Goal: Transaction & Acquisition: Purchase product/service

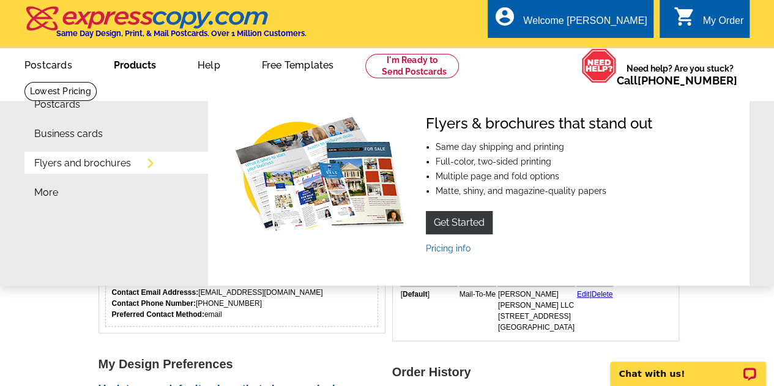
click at [152, 76] on link "Products" at bounding box center [134, 64] width 81 height 29
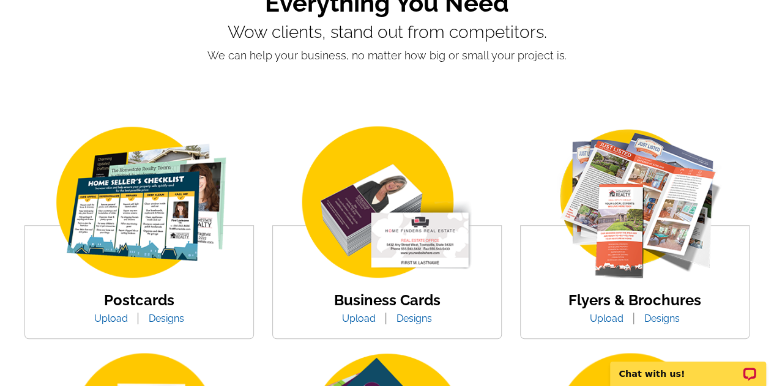
click at [388, 194] on img at bounding box center [387, 203] width 208 height 161
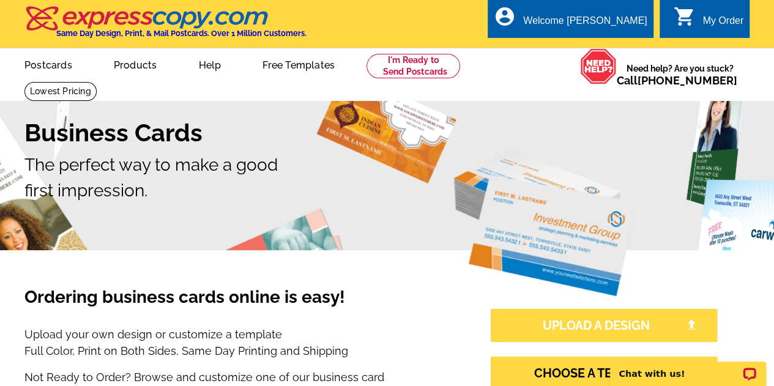
click at [606, 317] on link "UPLOAD A DESIGN" at bounding box center [604, 325] width 226 height 33
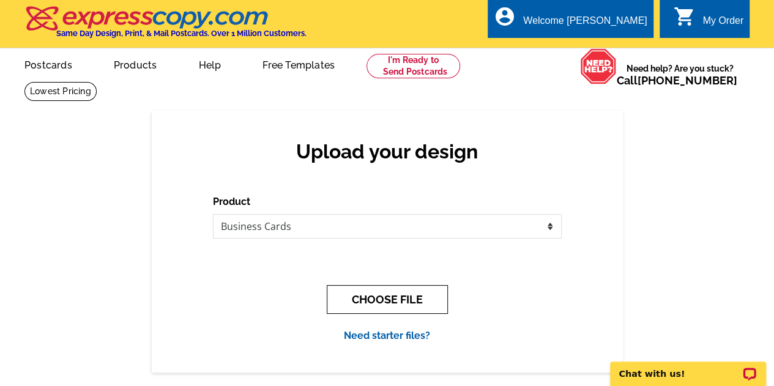
click at [364, 302] on button "CHOOSE FILE" at bounding box center [387, 299] width 121 height 29
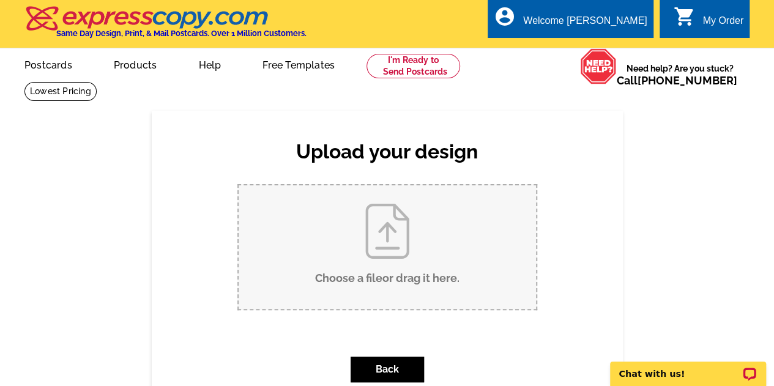
click at [364, 302] on input "Choose a file or drag it here ." at bounding box center [387, 247] width 297 height 124
type input "C:\fakepath\Business_Card_Mirko.pdf"
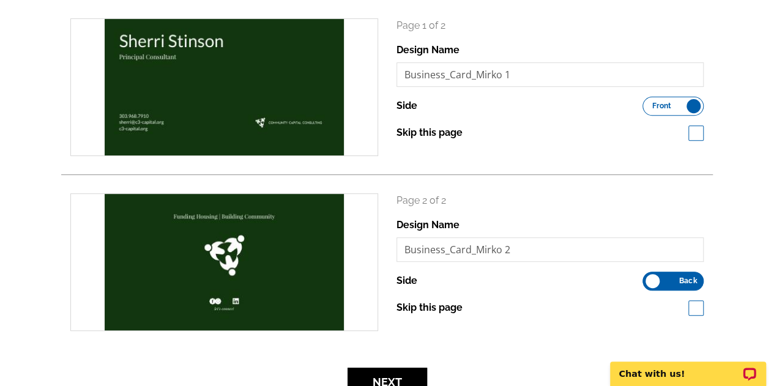
scroll to position [122, 0]
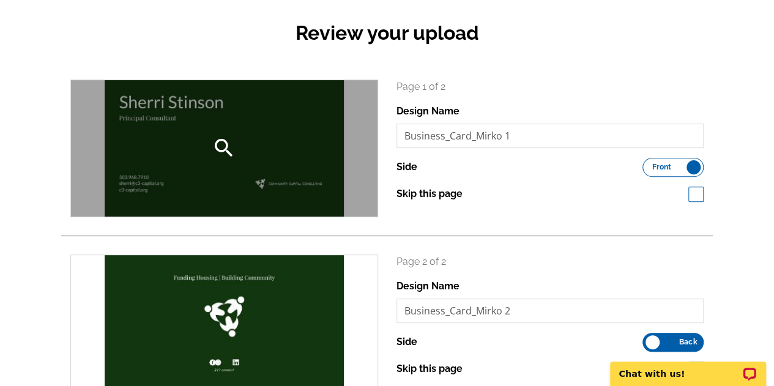
click at [89, 124] on div "search" at bounding box center [224, 148] width 306 height 136
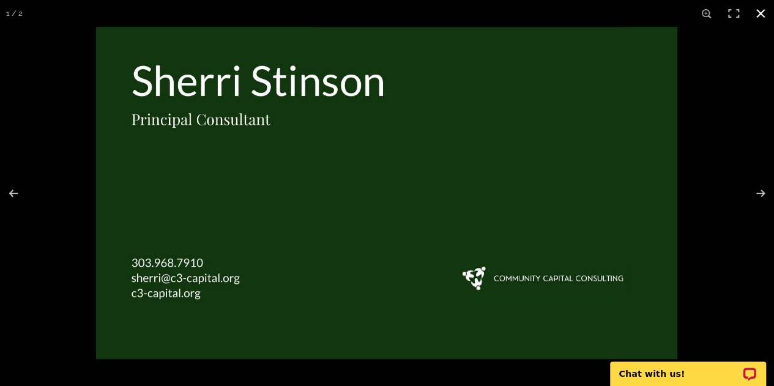
click at [760, 9] on button at bounding box center [760, 13] width 27 height 27
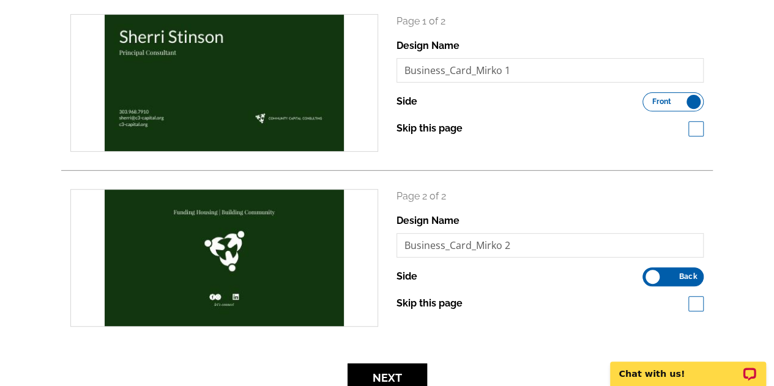
scroll to position [184, 0]
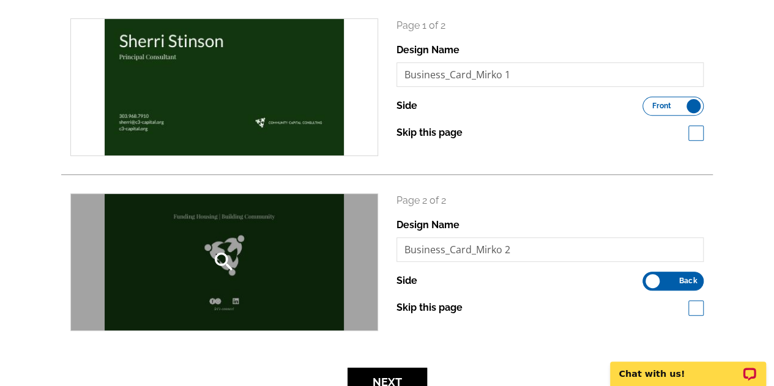
click at [104, 273] on div "search" at bounding box center [224, 262] width 306 height 136
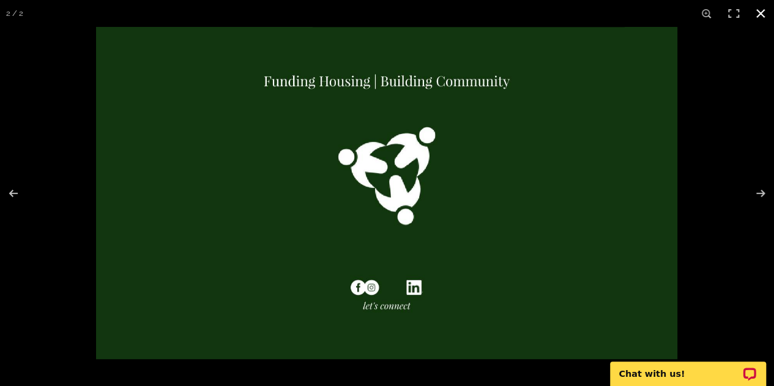
click at [757, 16] on button at bounding box center [760, 13] width 27 height 27
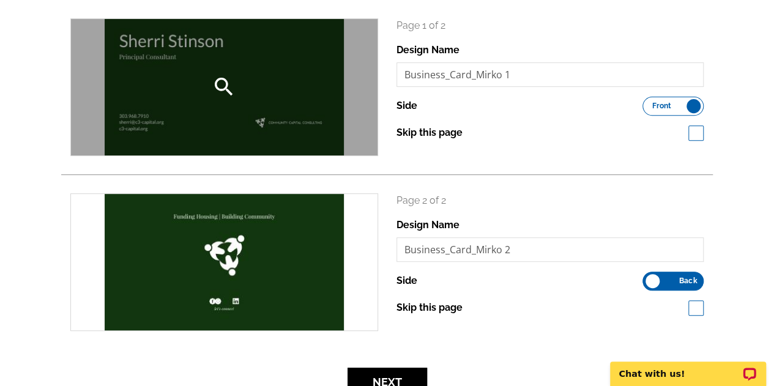
click at [120, 139] on div "search" at bounding box center [224, 87] width 306 height 136
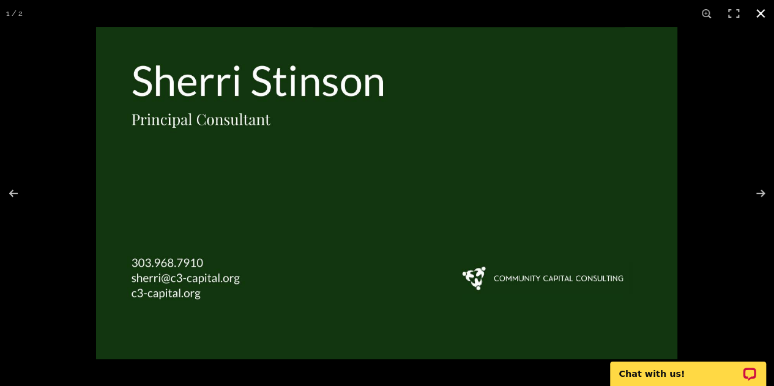
click at [759, 21] on button at bounding box center [760, 13] width 27 height 27
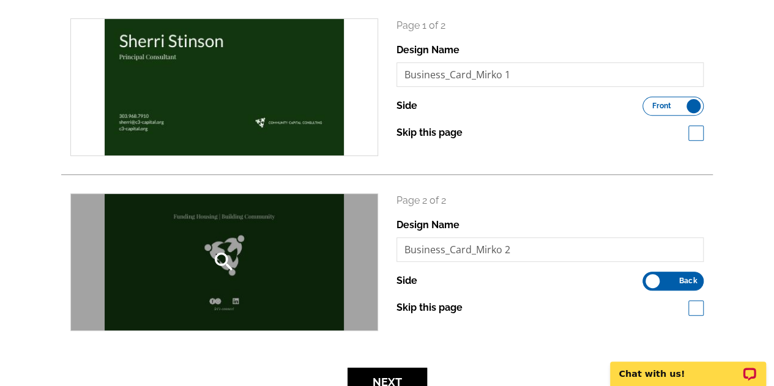
click at [214, 266] on icon "search" at bounding box center [224, 262] width 24 height 24
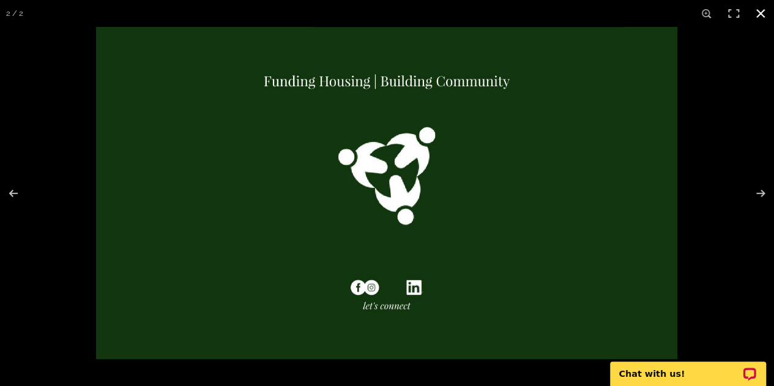
click at [762, 23] on button at bounding box center [760, 13] width 27 height 27
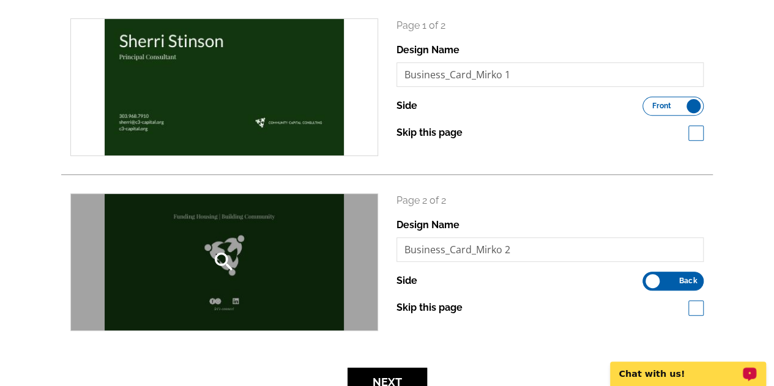
click at [217, 316] on div "search" at bounding box center [224, 262] width 306 height 136
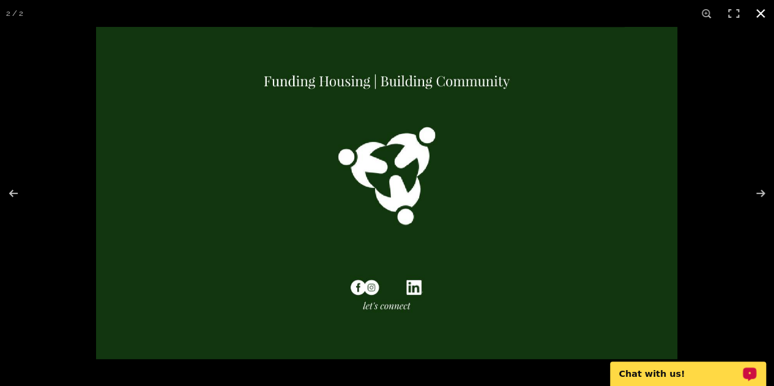
click at [753, 17] on button at bounding box center [760, 13] width 27 height 27
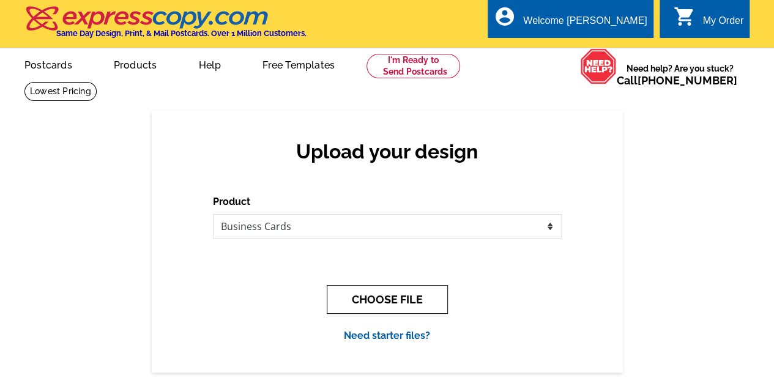
click at [419, 292] on button "CHOOSE FILE" at bounding box center [387, 299] width 121 height 29
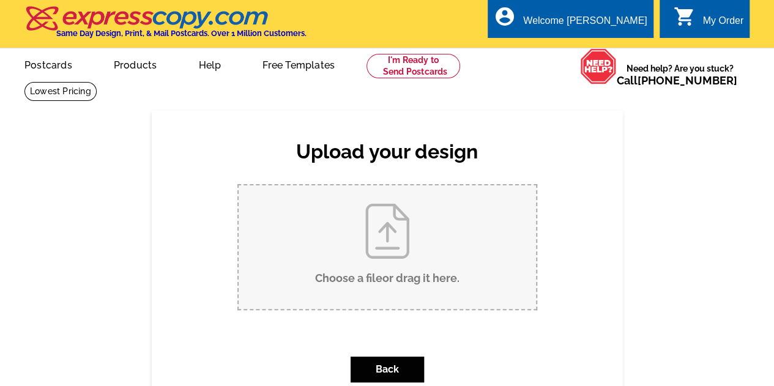
click at [400, 254] on input "Choose a file or drag it here ." at bounding box center [387, 247] width 297 height 124
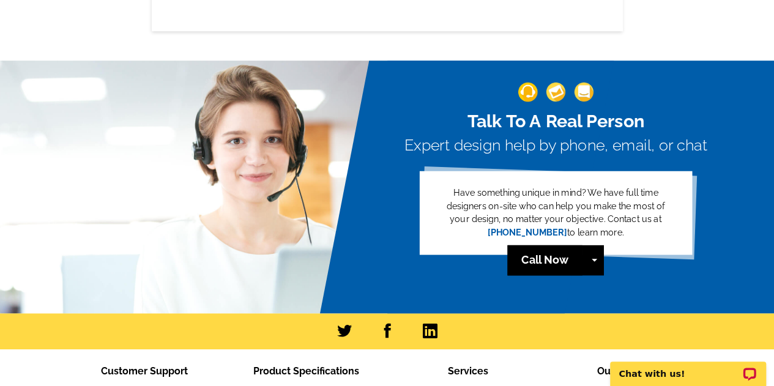
scroll to position [61, 0]
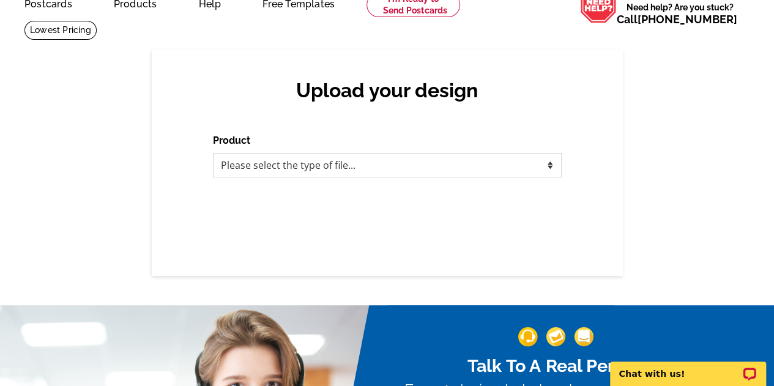
click at [467, 169] on select "Please select the type of file... Postcards Business Cards Letters and flyers G…" at bounding box center [387, 165] width 349 height 24
select select "3"
click at [213, 154] on select "Please select the type of file... Postcards Business Cards Letters and flyers G…" at bounding box center [387, 165] width 349 height 24
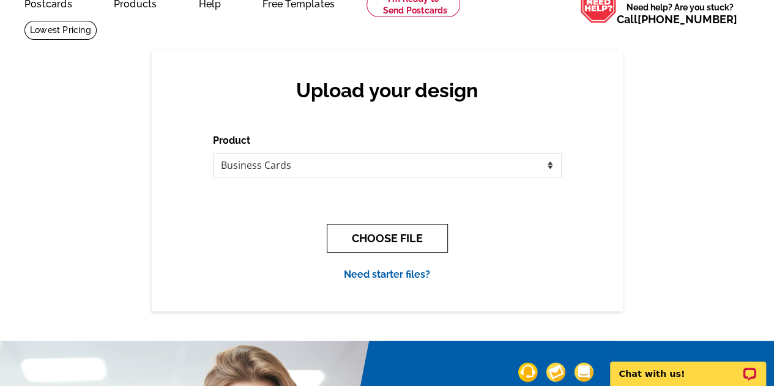
click at [406, 234] on button "CHOOSE FILE" at bounding box center [387, 238] width 121 height 29
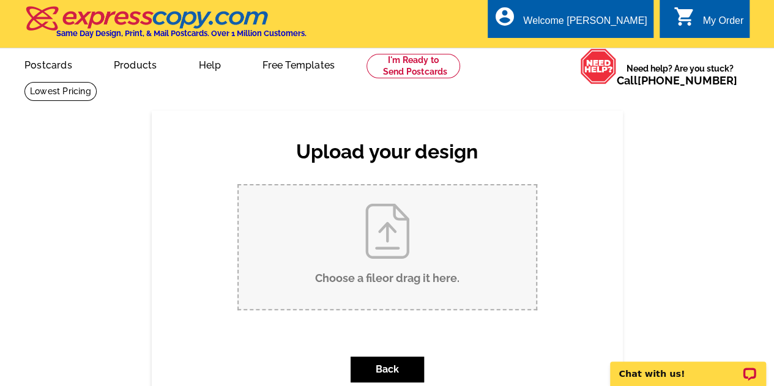
click at [406, 234] on input "Choose a file or drag it here ." at bounding box center [387, 247] width 297 height 124
type input "C:\fakepath\Business_Card_Mirko_w bleed.pdf"
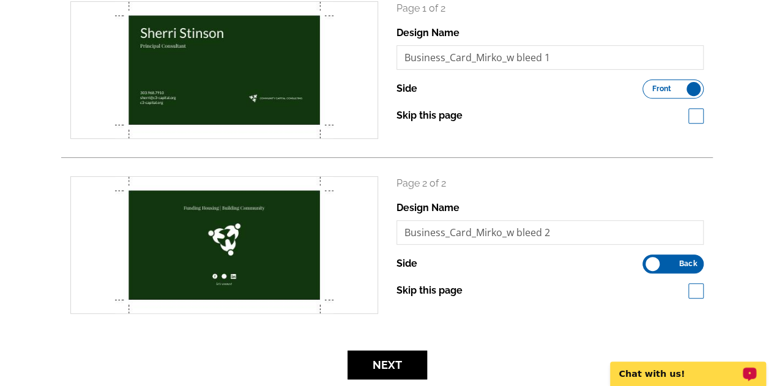
scroll to position [61, 0]
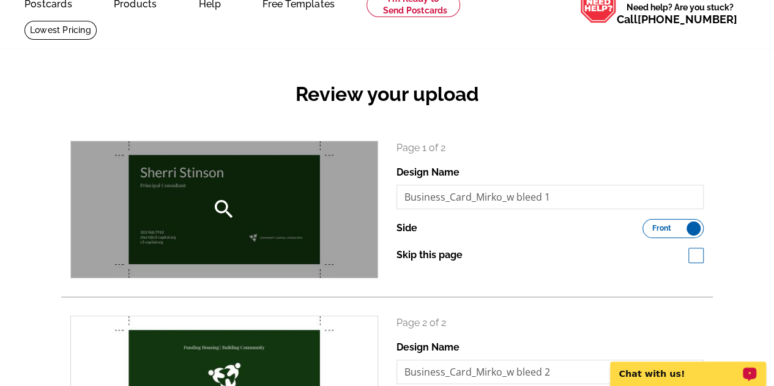
click at [256, 196] on div "search" at bounding box center [224, 209] width 306 height 136
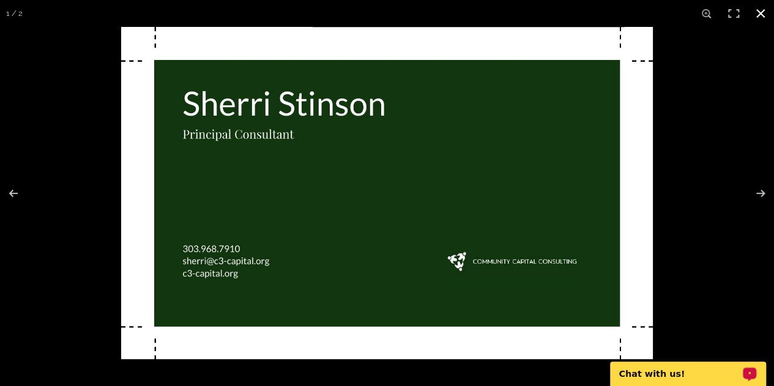
click at [755, 12] on button at bounding box center [760, 13] width 27 height 27
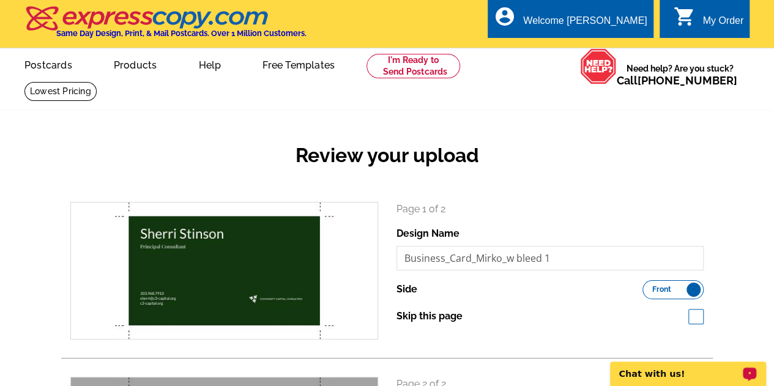
scroll to position [428, 0]
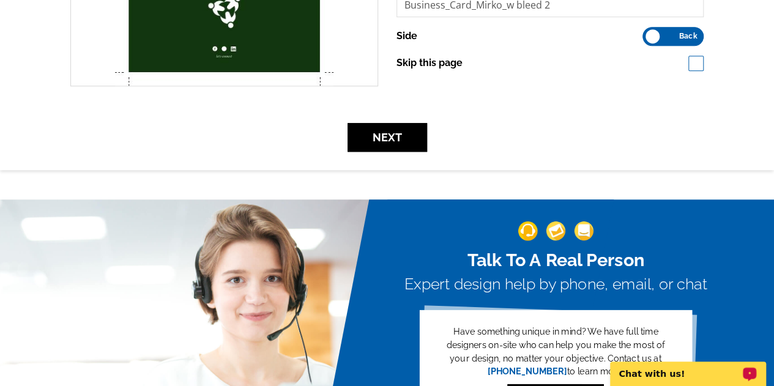
click at [675, 37] on label "Front Back" at bounding box center [672, 36] width 61 height 19
click at [648, 33] on input "Front Back" at bounding box center [648, 33] width 0 height 0
click at [656, 39] on span "Front" at bounding box center [661, 36] width 19 height 6
click at [648, 33] on input "Front Back" at bounding box center [648, 33] width 0 height 0
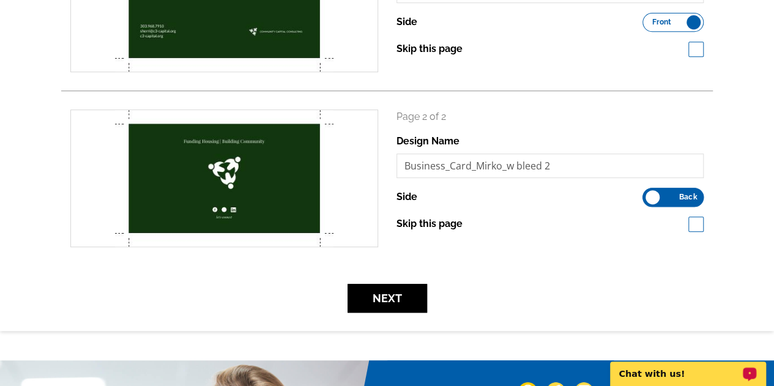
scroll to position [122, 0]
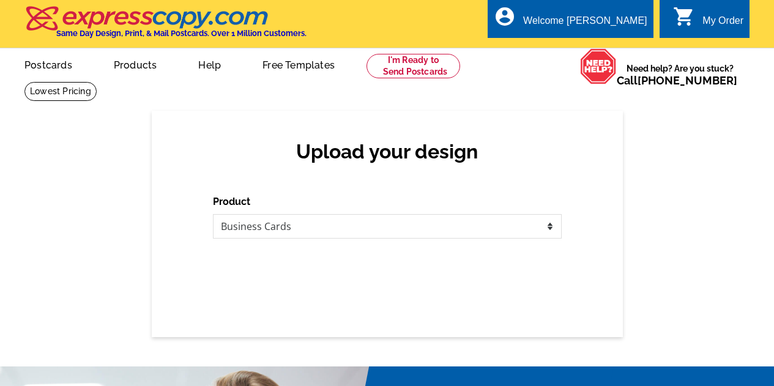
select select "3"
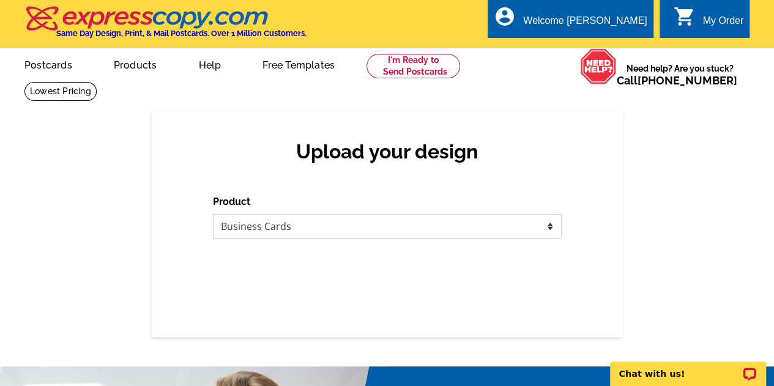
click at [438, 224] on select "Please select the type of file... Postcards Business Cards Letters and flyers G…" at bounding box center [387, 226] width 349 height 24
click at [398, 233] on select "Please select the type of file... Postcards Business Cards Letters and flyers G…" at bounding box center [387, 226] width 349 height 24
select select "3"
click at [213, 215] on select "Please select the type of file... Postcards Business Cards Letters and flyers G…" at bounding box center [387, 226] width 349 height 24
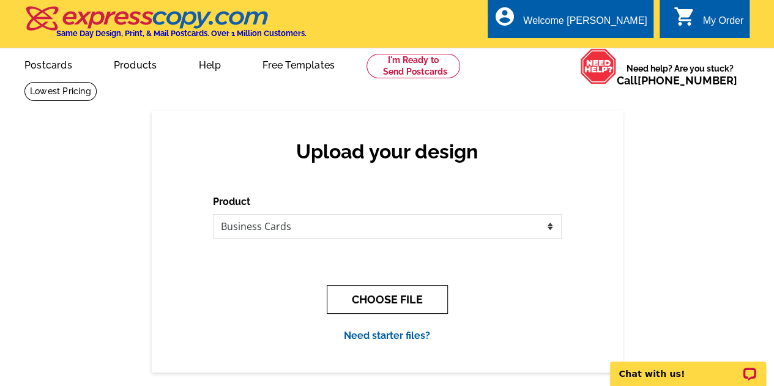
click at [411, 307] on button "CHOOSE FILE" at bounding box center [387, 299] width 121 height 29
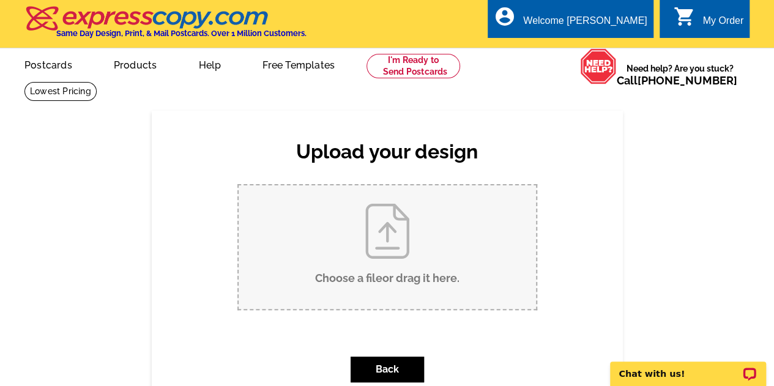
click at [393, 258] on input "Choose a file or drag it here ." at bounding box center [387, 247] width 297 height 124
type input "C:\fakepath\Business_Card_Mirko_no bleed.pdf"
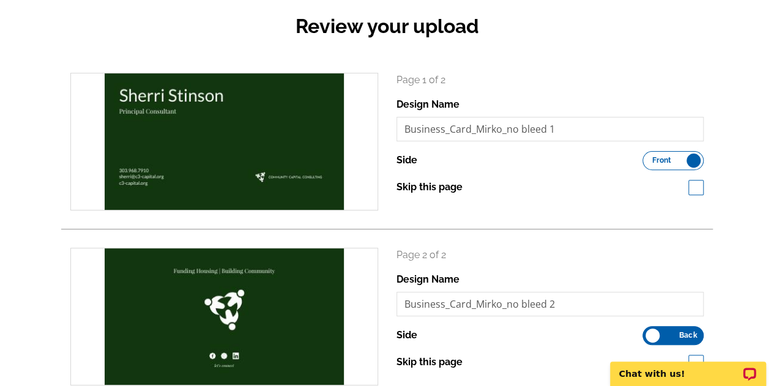
scroll to position [122, 0]
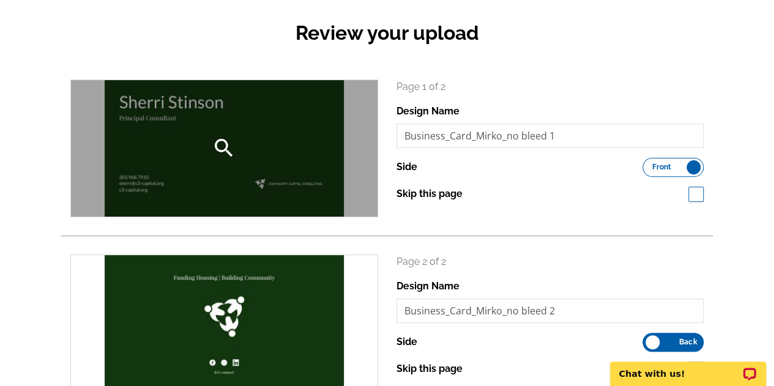
click at [270, 176] on div "search" at bounding box center [224, 148] width 306 height 136
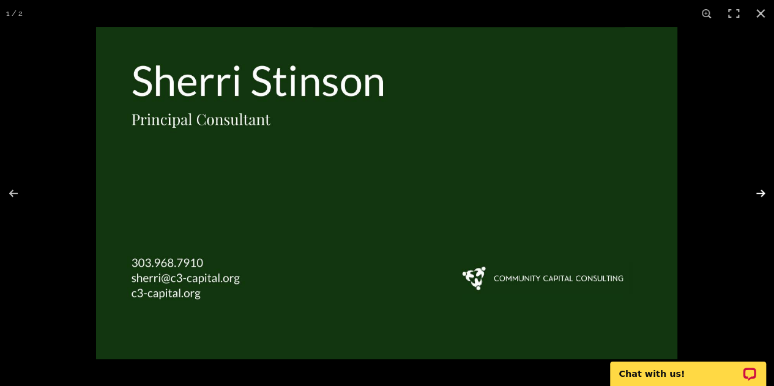
click at [751, 198] on button at bounding box center [752, 193] width 43 height 61
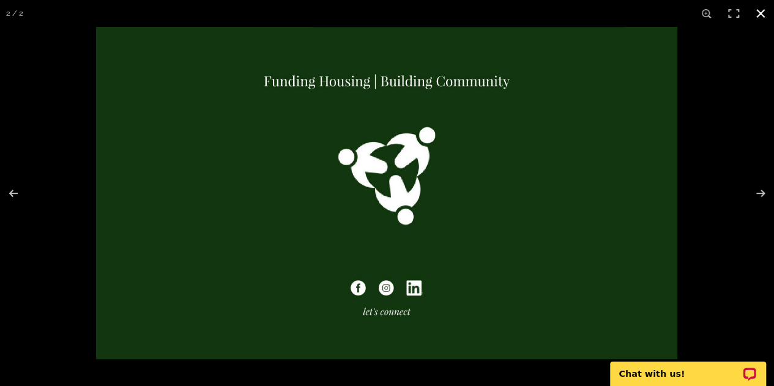
click at [764, 15] on button at bounding box center [760, 13] width 27 height 27
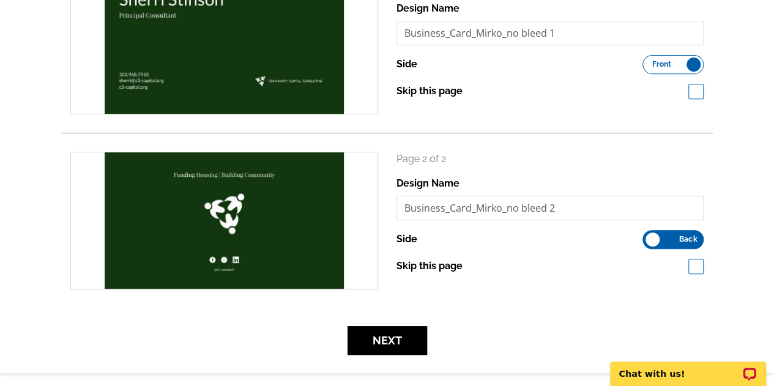
scroll to position [245, 0]
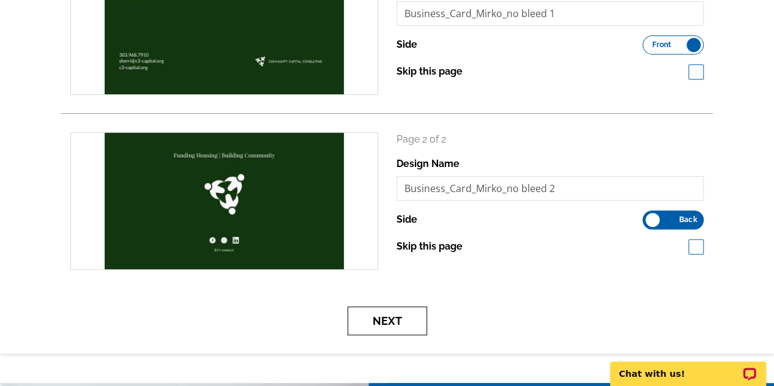
click at [384, 328] on button "Next" at bounding box center [387, 320] width 80 height 29
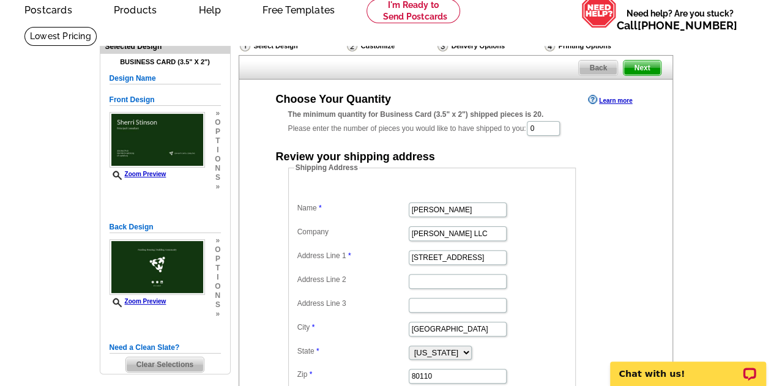
scroll to position [184, 0]
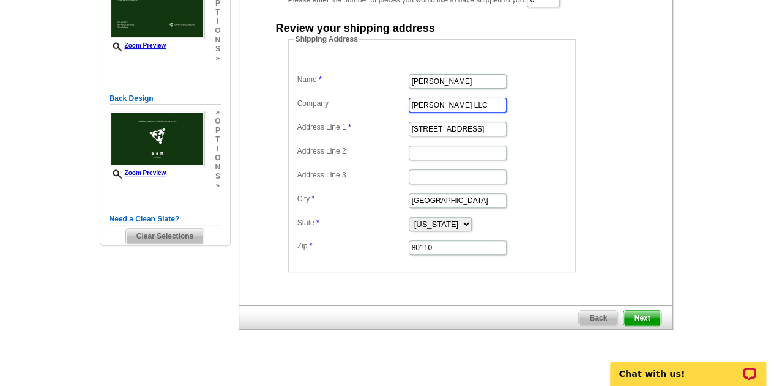
drag, startPoint x: 492, startPoint y: 105, endPoint x: 228, endPoint y: 106, distance: 264.2
click at [228, 106] on div "Need Help? call 800-260-5887, chat with support, or have our designers make som…" at bounding box center [387, 140] width 587 height 484
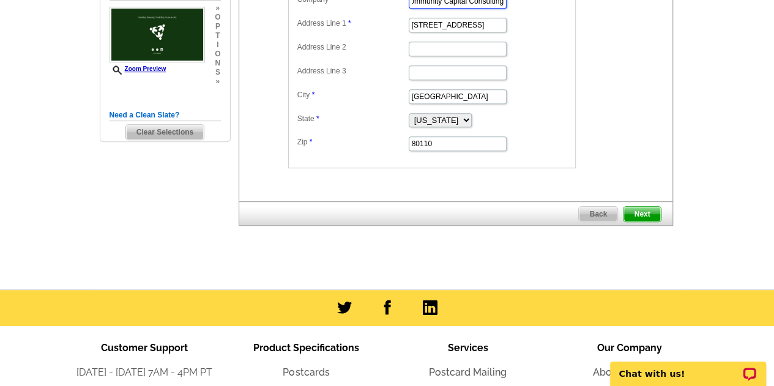
scroll to position [306, 0]
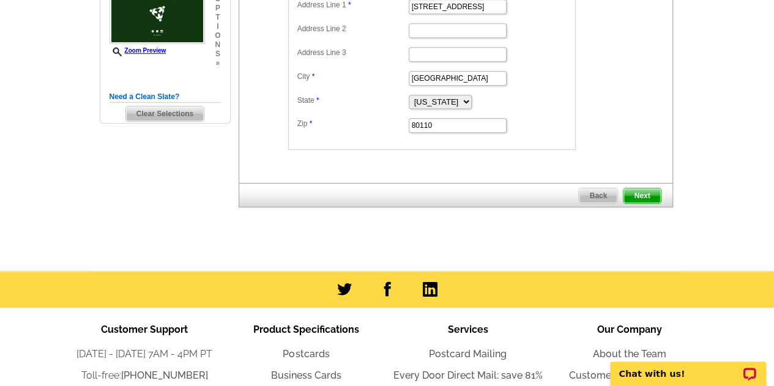
type input "Community Capital Consulting"
click at [646, 189] on span "Next" at bounding box center [641, 195] width 37 height 15
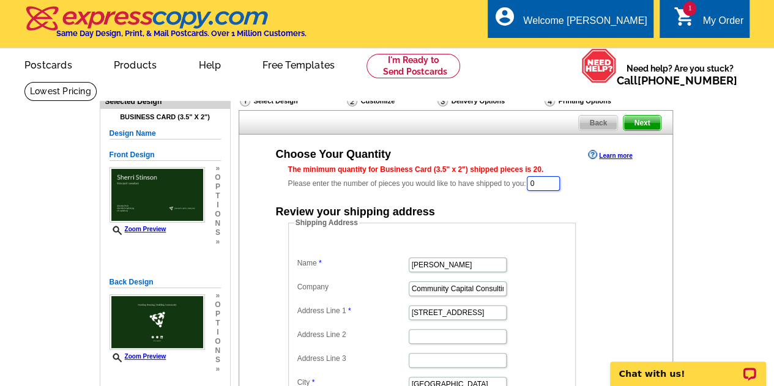
drag, startPoint x: 562, startPoint y: 184, endPoint x: 531, endPoint y: 184, distance: 30.6
click at [531, 184] on div "The minimum quantity for Business Card (3.5" x 2") shipped pieces is 20. Please…" at bounding box center [455, 178] width 335 height 28
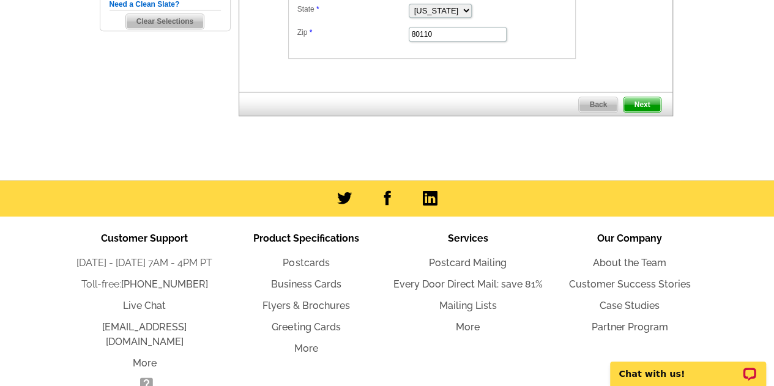
scroll to position [428, 0]
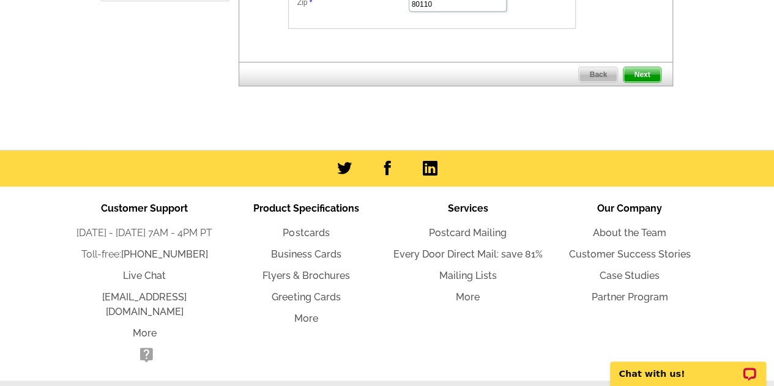
type input "250"
click at [640, 68] on span "Next" at bounding box center [641, 74] width 37 height 15
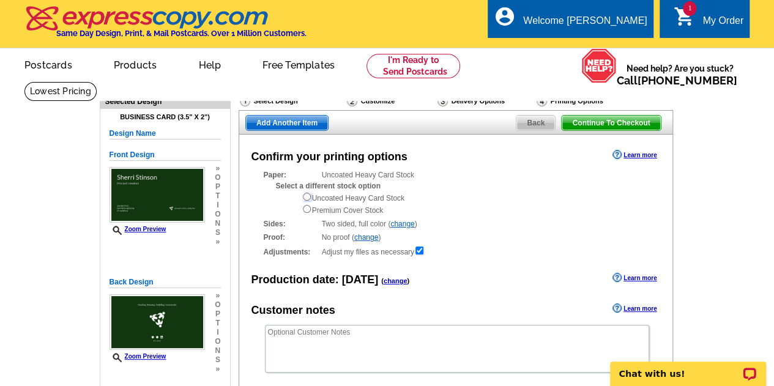
click at [306, 196] on input "radio" at bounding box center [307, 197] width 8 height 8
radio input "true"
click at [305, 210] on input "radio" at bounding box center [307, 209] width 8 height 8
radio input "true"
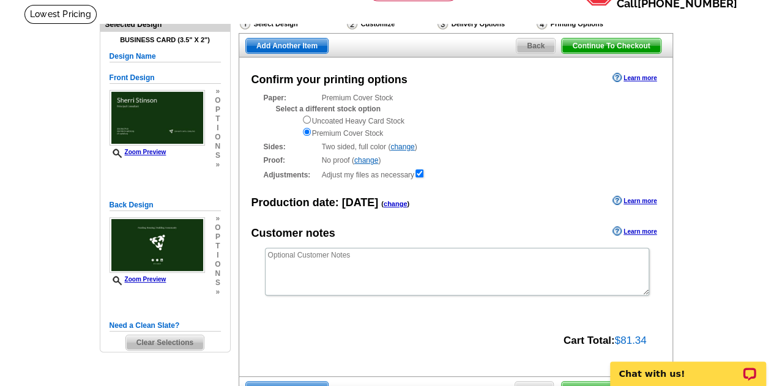
scroll to position [61, 0]
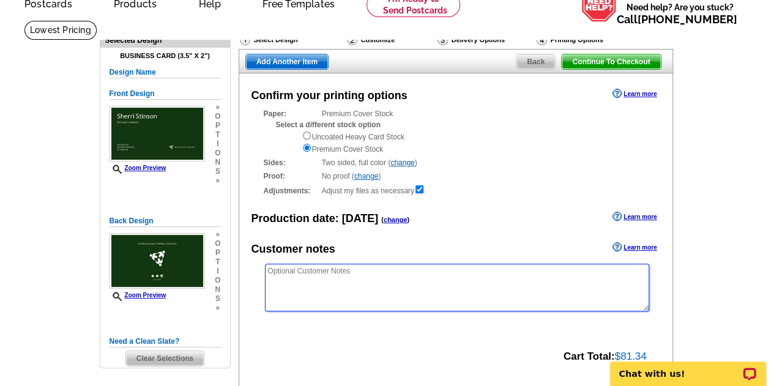
click at [398, 280] on textarea at bounding box center [457, 288] width 384 height 48
click at [407, 266] on textarea "To enrich screen reader interactions, please activate Accessibility in Grammarl…" at bounding box center [457, 288] width 384 height 48
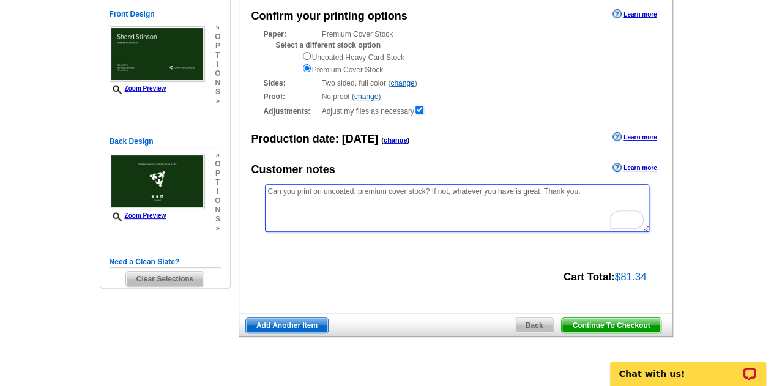
scroll to position [122, 0]
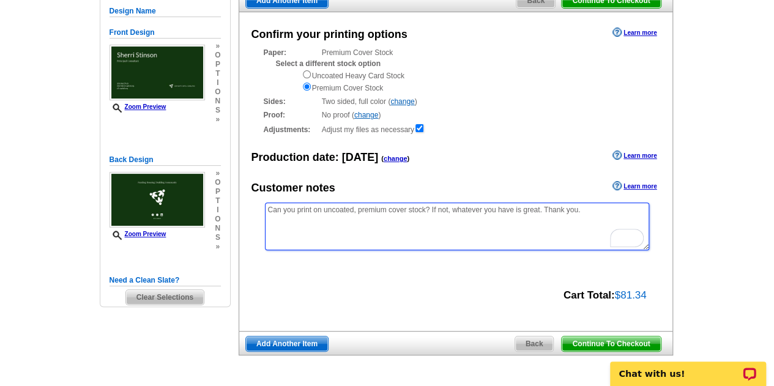
type textarea "Can you print on uncoated, premium cover stock? If not, whatever you have is gr…"
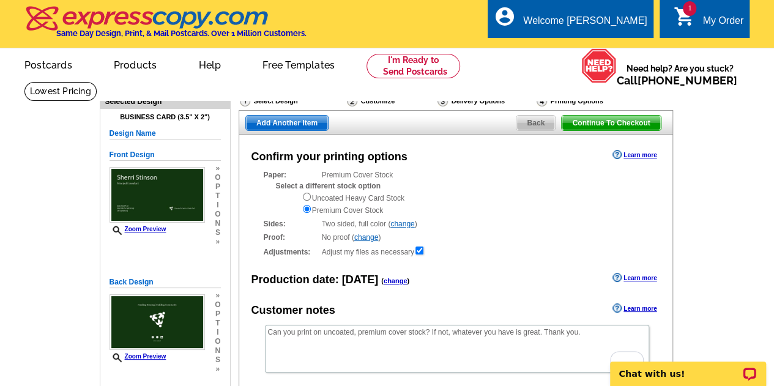
scroll to position [245, 0]
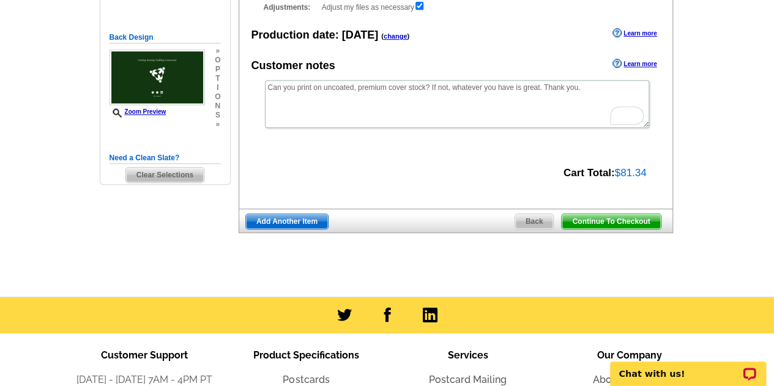
click at [609, 226] on span "Continue To Checkout" at bounding box center [611, 221] width 98 height 15
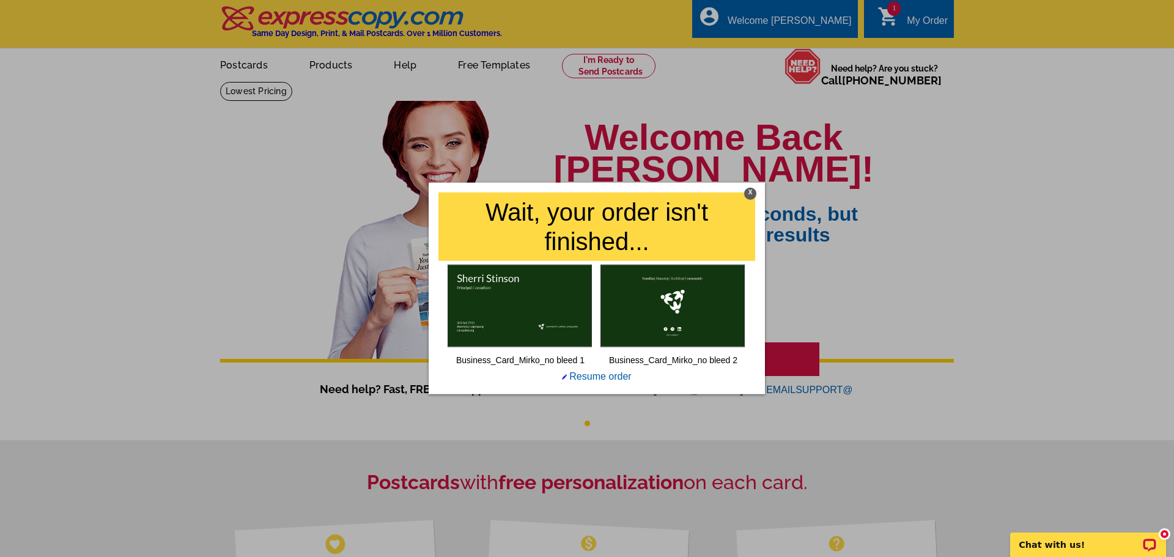
click at [752, 192] on div "X" at bounding box center [750, 193] width 12 height 12
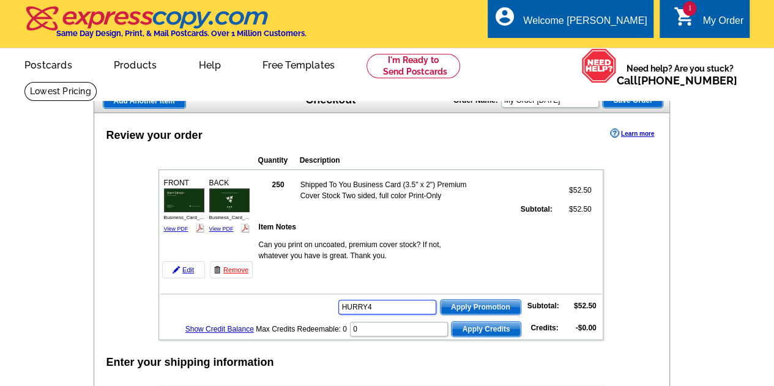
type input "HURRY40"
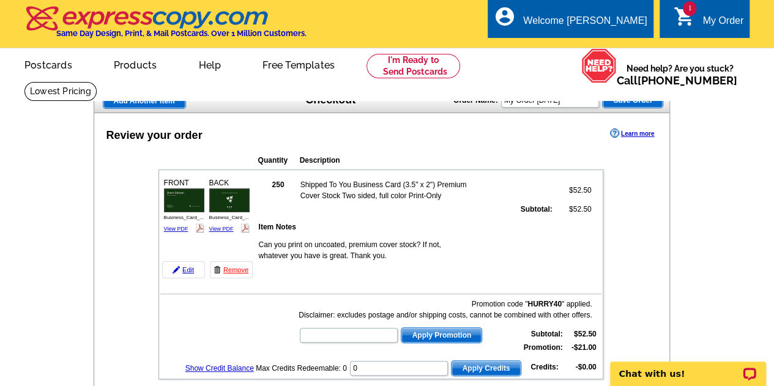
click at [343, 338] on input "text" at bounding box center [349, 335] width 98 height 15
paste input "HURRY40"
type input "HURRY40"
click at [469, 330] on span "Apply Promotion" at bounding box center [441, 335] width 80 height 15
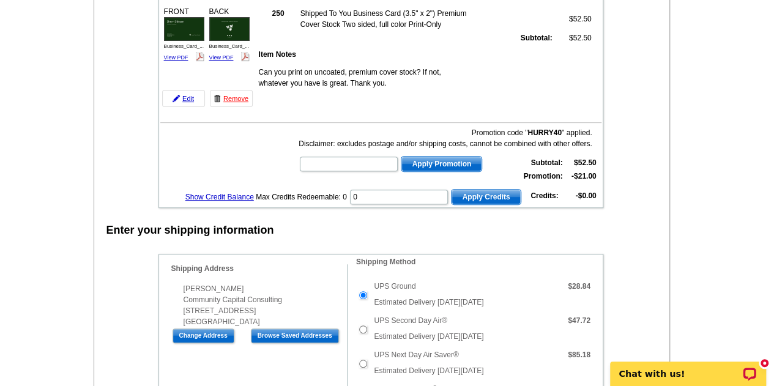
scroll to position [245, 0]
